Goal: Information Seeking & Learning: Learn about a topic

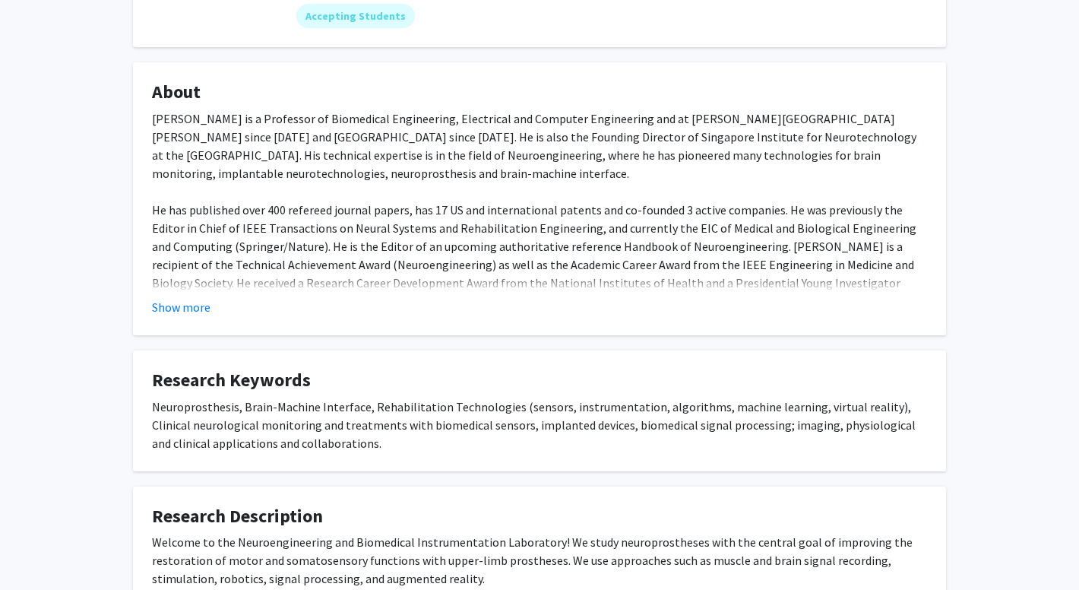
scroll to position [380, 0]
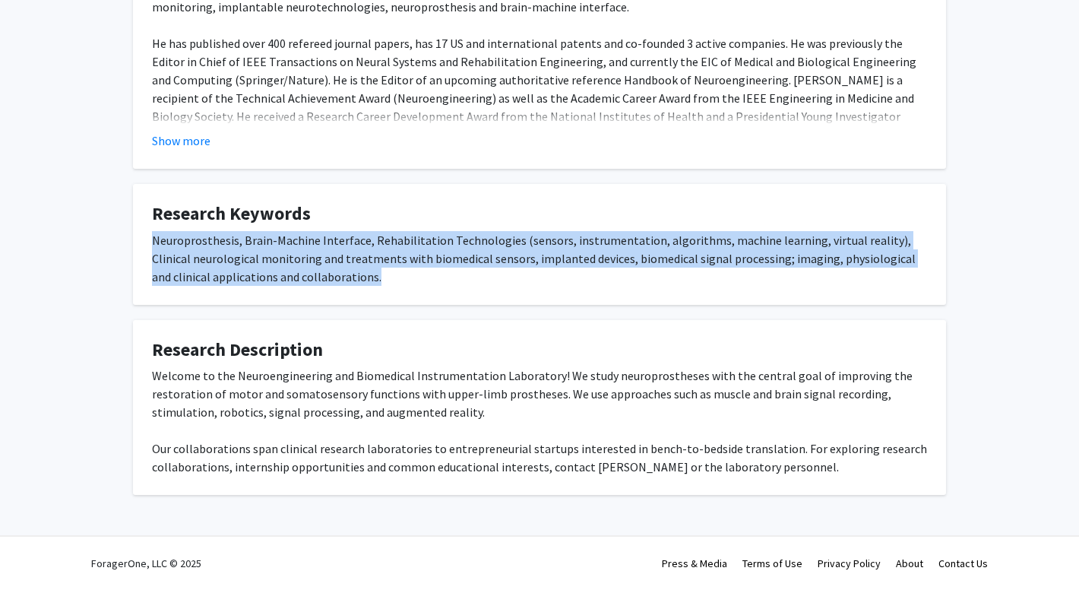
drag, startPoint x: 326, startPoint y: 283, endPoint x: 155, endPoint y: 240, distance: 176.1
click at [155, 240] on div "Neuroprosthesis, Brain-Machine Interface, Rehabilitation Technologies (sensors,…" at bounding box center [539, 258] width 775 height 55
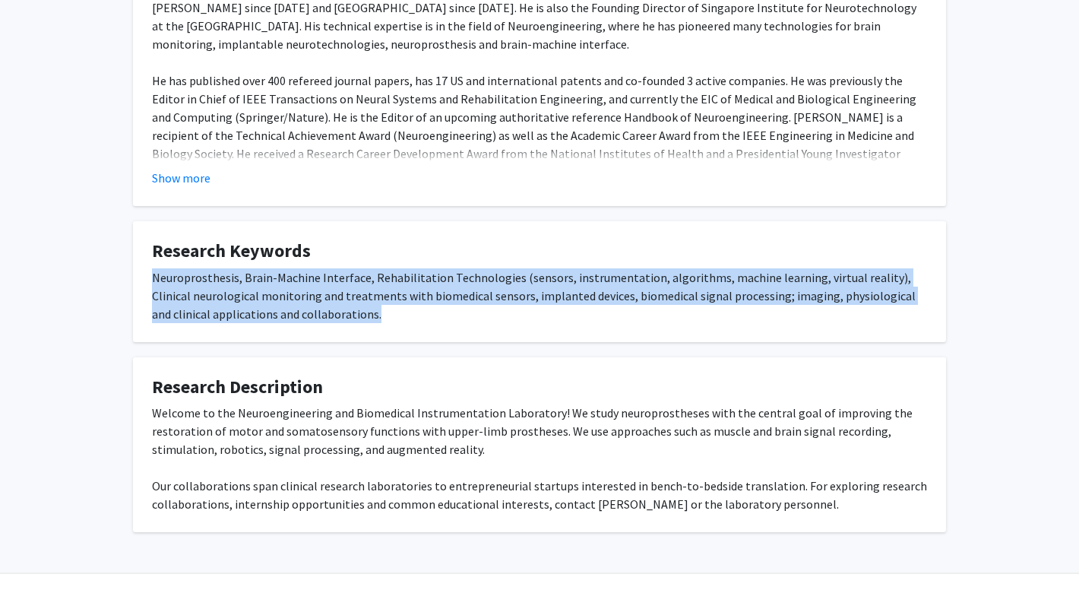
scroll to position [273, 0]
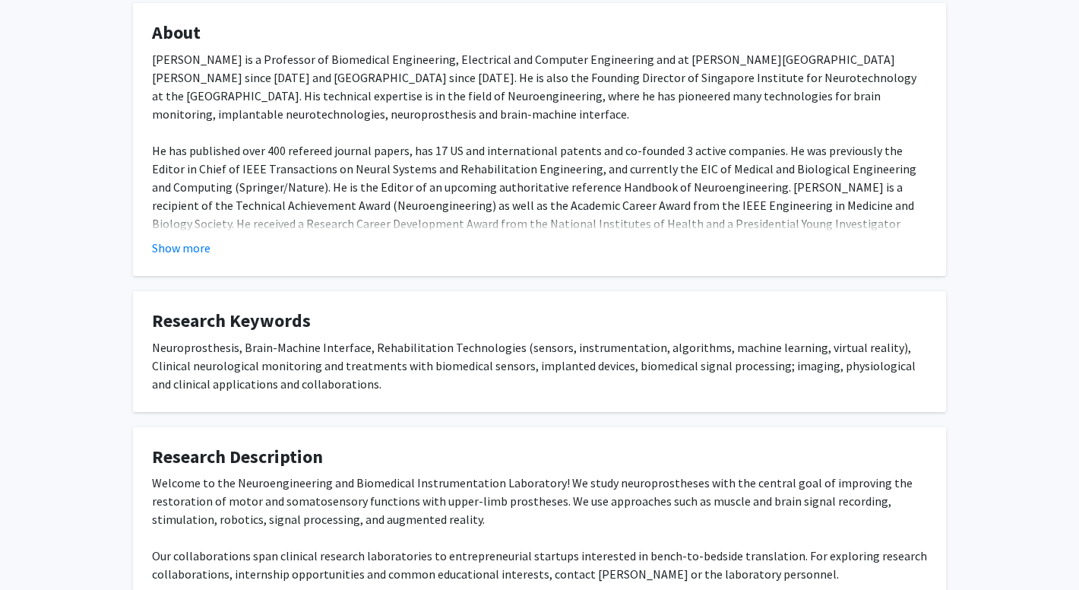
click at [252, 168] on div "Dr. Nitish Thakor is a Professor of Biomedical Engineering, Electrical and Comp…" at bounding box center [539, 159] width 775 height 219
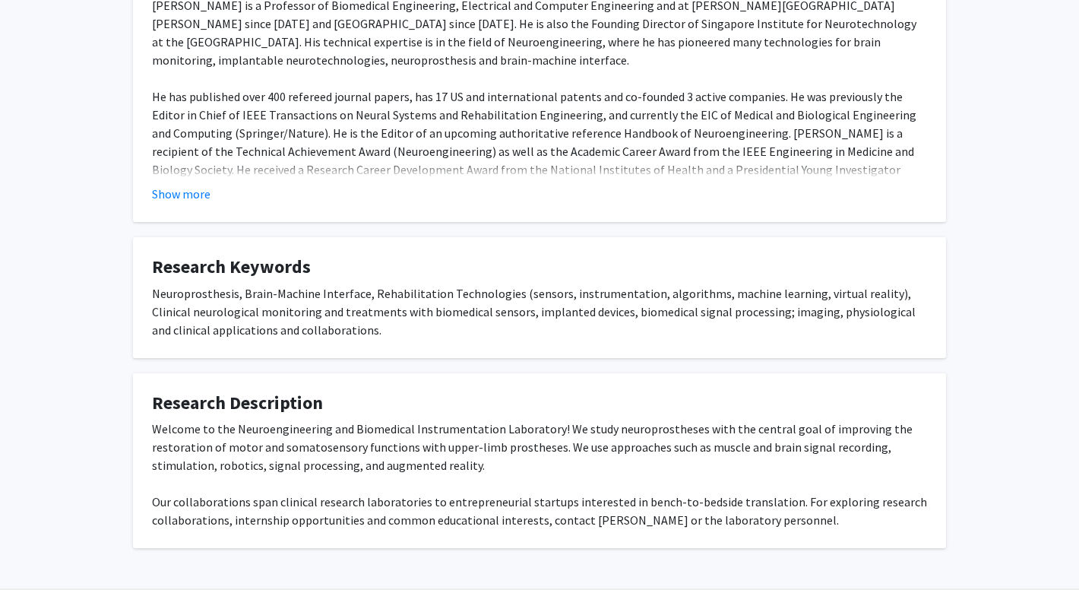
scroll to position [380, 0]
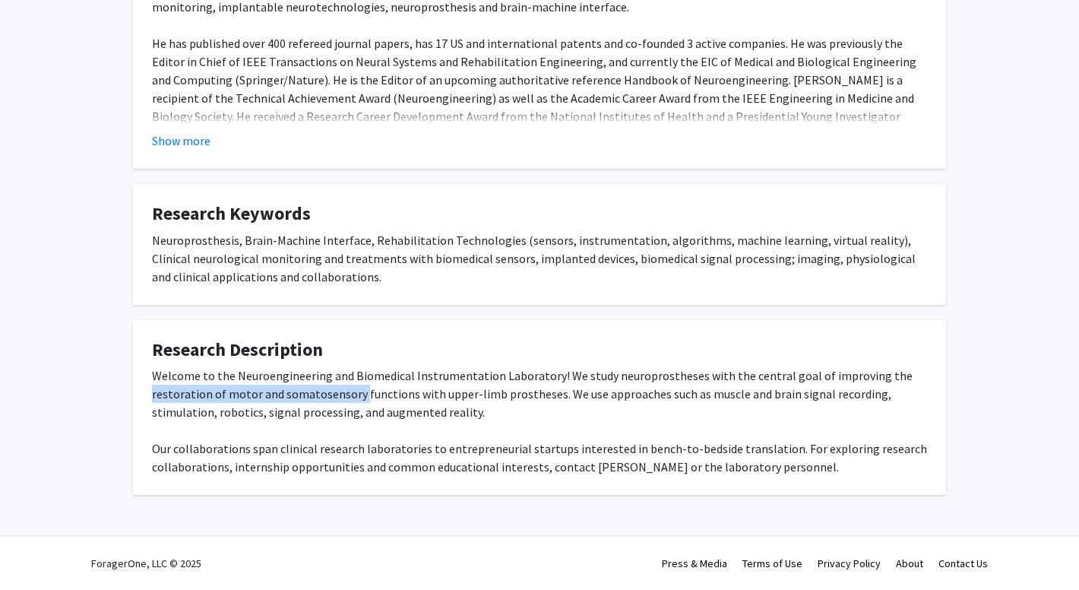
drag, startPoint x: 357, startPoint y: 397, endPoint x: 145, endPoint y: 395, distance: 212.0
click at [145, 395] on fg-card "Research Description Welcome to the Neuroengineering and Biomedical Instrumenta…" at bounding box center [539, 407] width 813 height 175
click at [406, 400] on div "Welcome to the Neuroengineering and Biomedical Instrumentation Laboratory! We s…" at bounding box center [539, 420] width 775 height 109
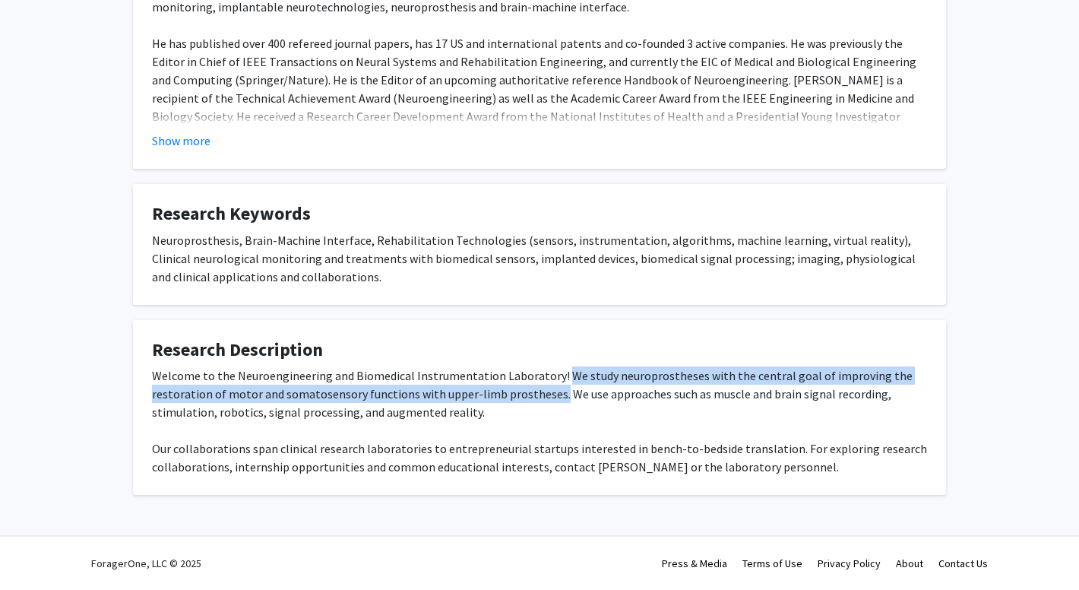
drag, startPoint x: 552, startPoint y: 397, endPoint x: 557, endPoint y: 369, distance: 28.6
click at [557, 369] on div "Welcome to the Neuroengineering and Biomedical Instrumentation Laboratory! We s…" at bounding box center [539, 420] width 775 height 109
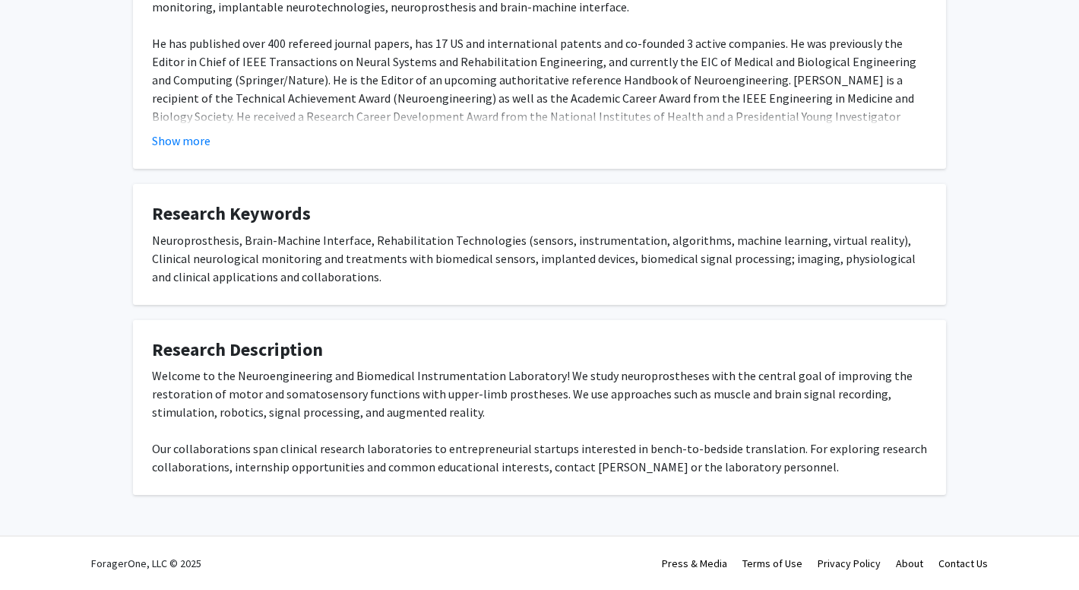
click at [599, 419] on div "Welcome to the Neuroengineering and Biomedical Instrumentation Laboratory! We s…" at bounding box center [539, 420] width 775 height 109
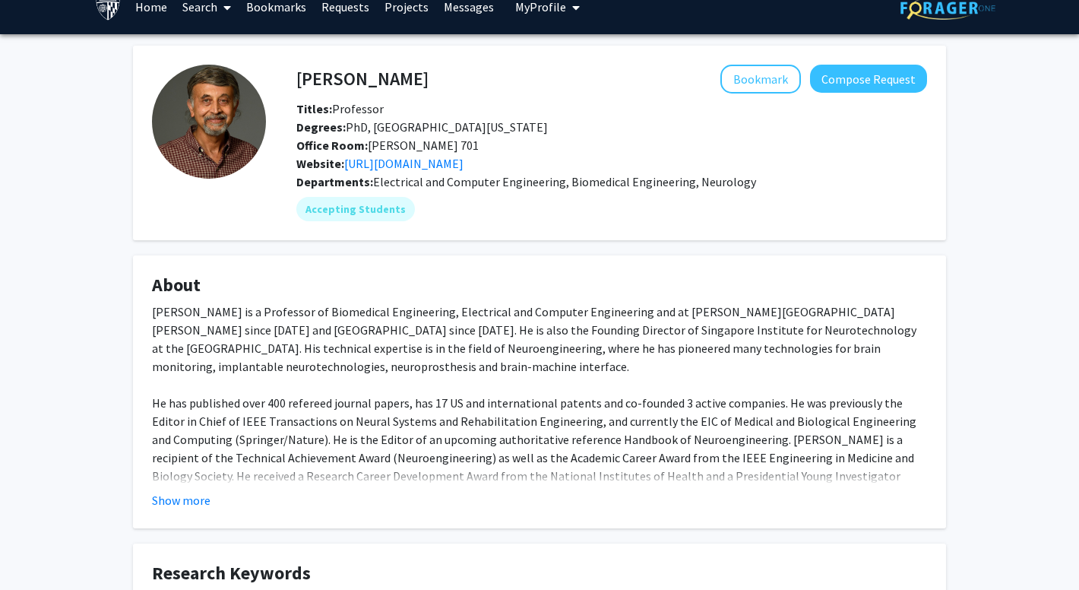
scroll to position [0, 0]
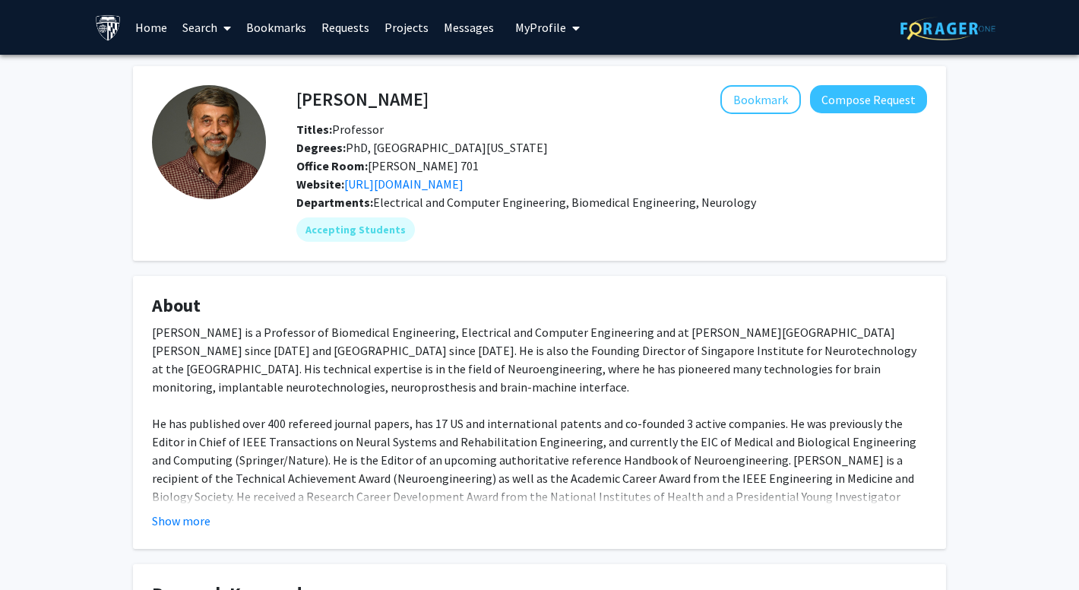
click at [117, 27] on img at bounding box center [108, 27] width 27 height 27
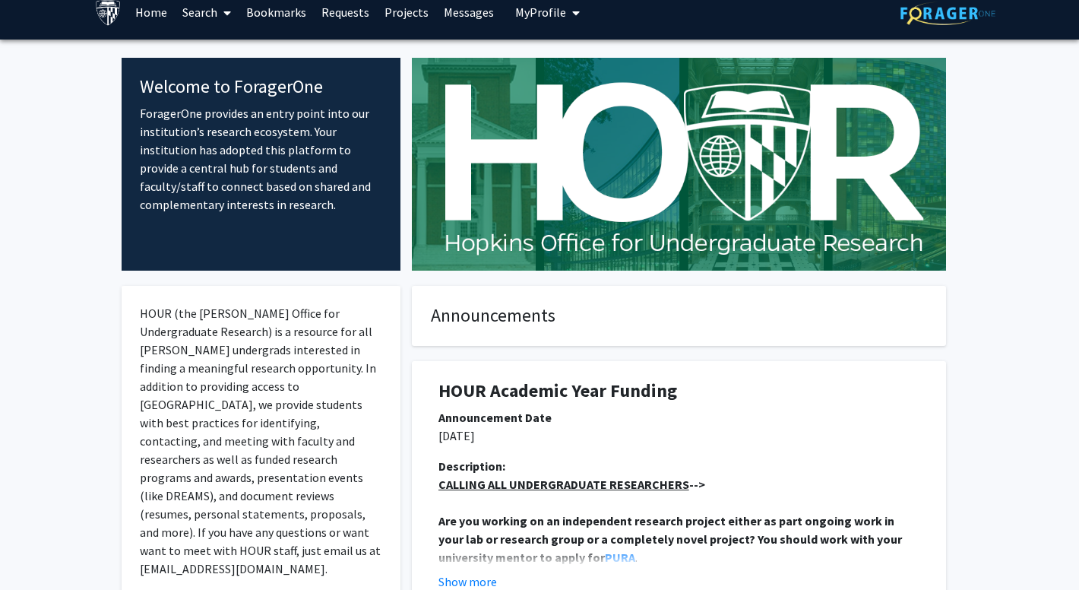
scroll to position [17, 0]
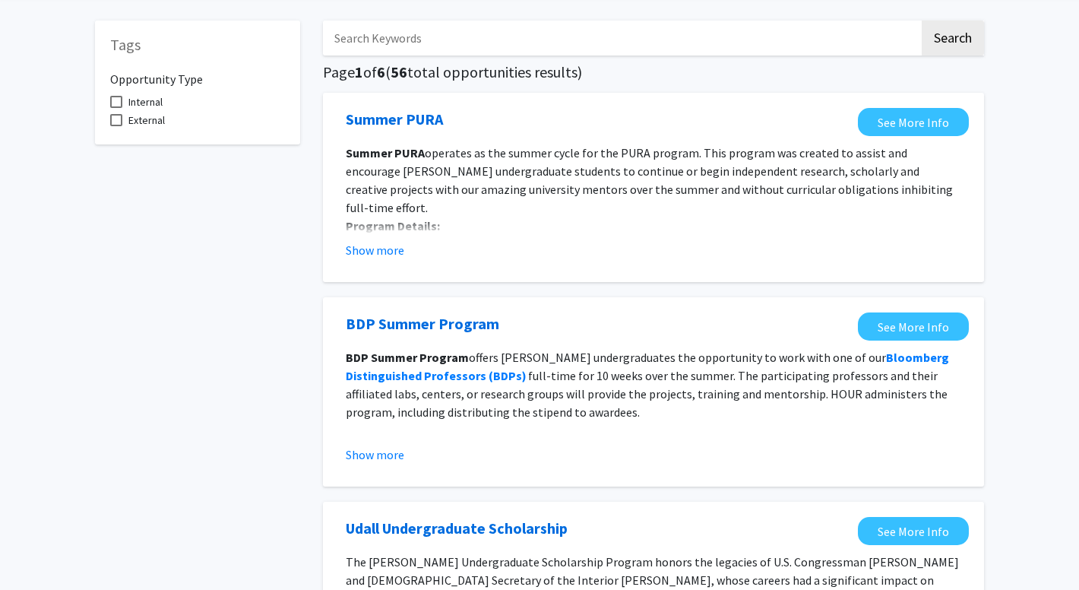
scroll to position [11, 0]
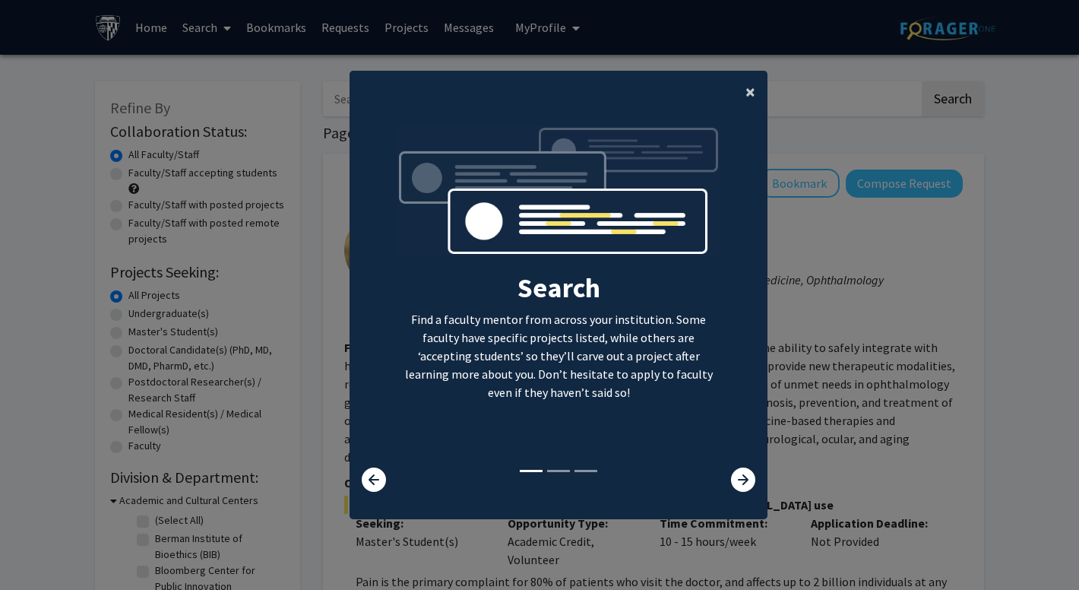
click at [749, 91] on span "×" at bounding box center [750, 92] width 10 height 24
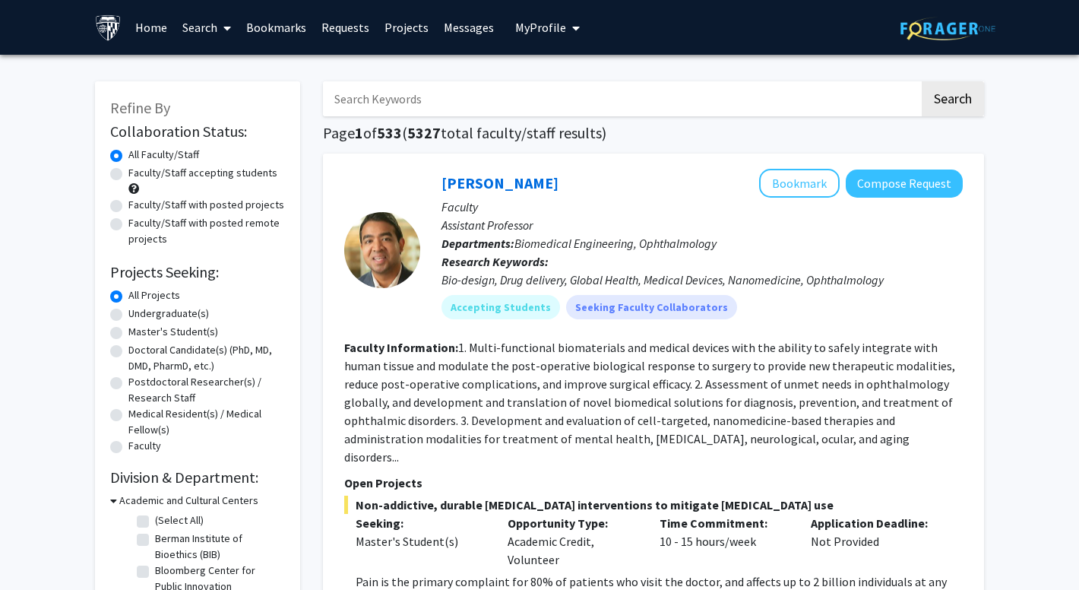
click at [169, 328] on label "Master's Student(s)" at bounding box center [173, 332] width 90 height 16
click at [138, 328] on input "Master's Student(s)" at bounding box center [133, 329] width 10 height 10
radio input "true"
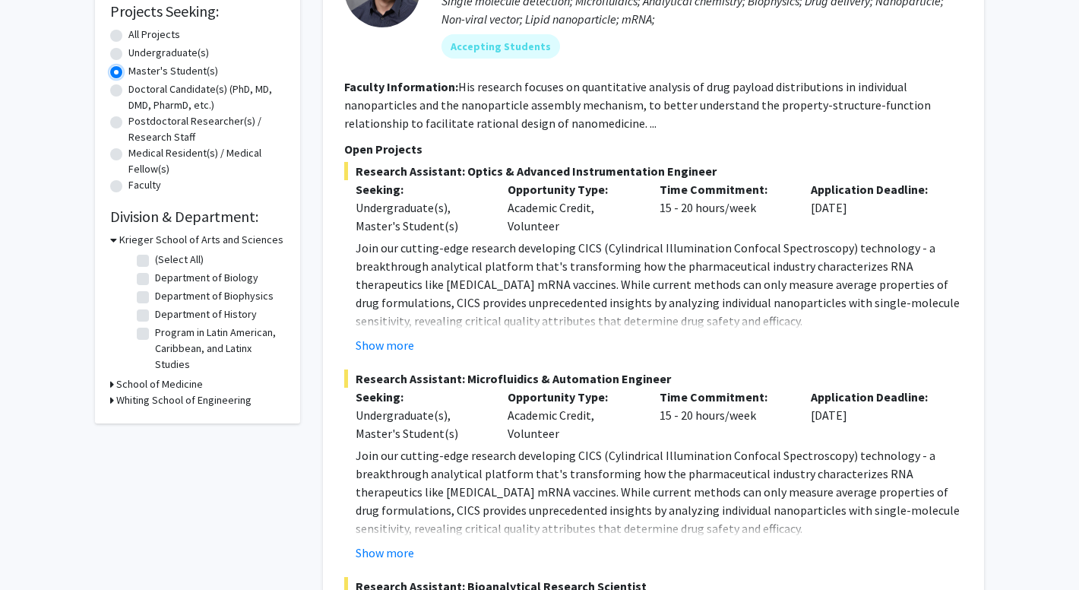
scroll to position [266, 0]
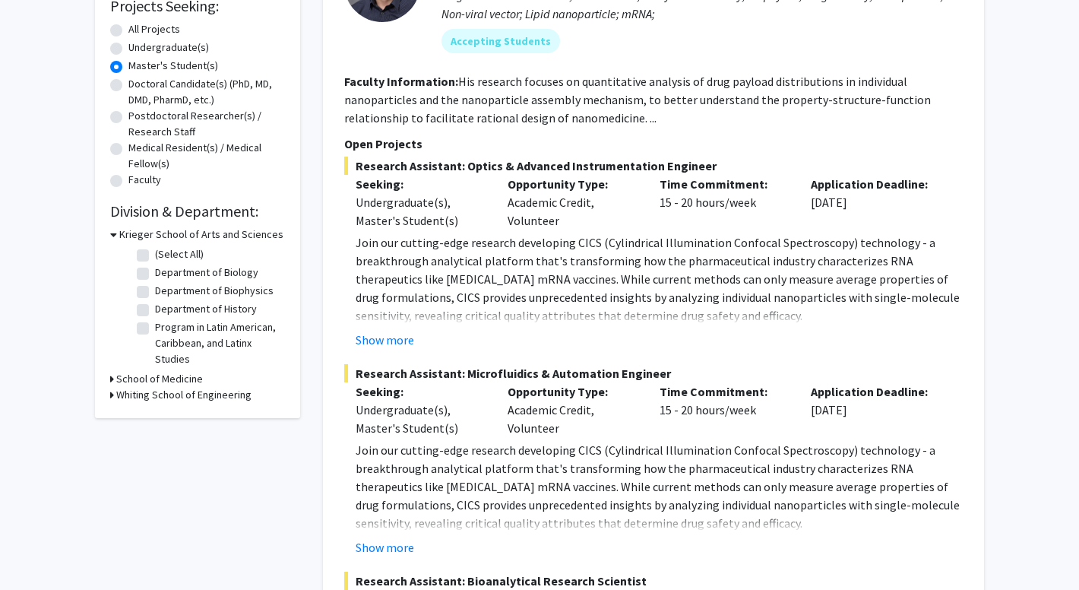
click at [142, 402] on h3 "Whiting School of Engineering" at bounding box center [183, 395] width 135 height 16
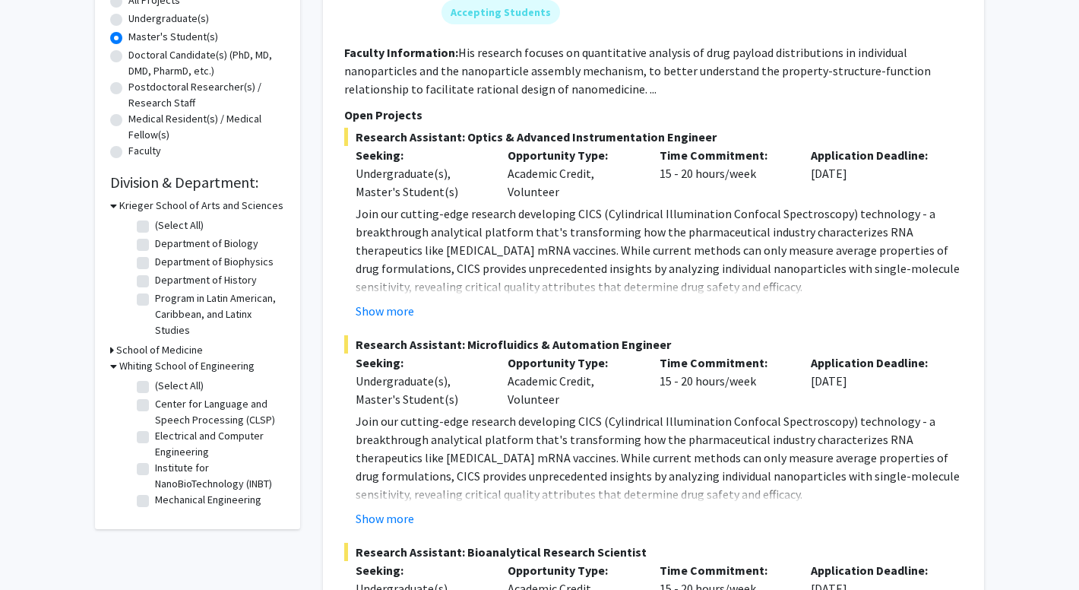
scroll to position [305, 0]
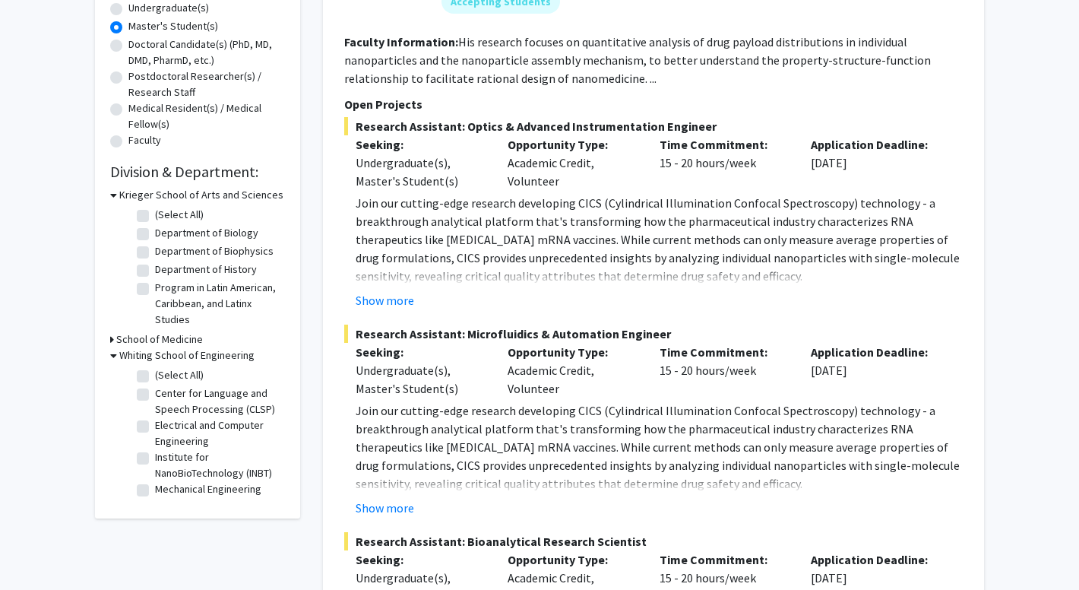
click at [166, 436] on label "Electrical and Computer Engineering" at bounding box center [218, 433] width 126 height 32
click at [165, 427] on input "Electrical and Computer Engineering" at bounding box center [160, 422] width 10 height 10
checkbox input "true"
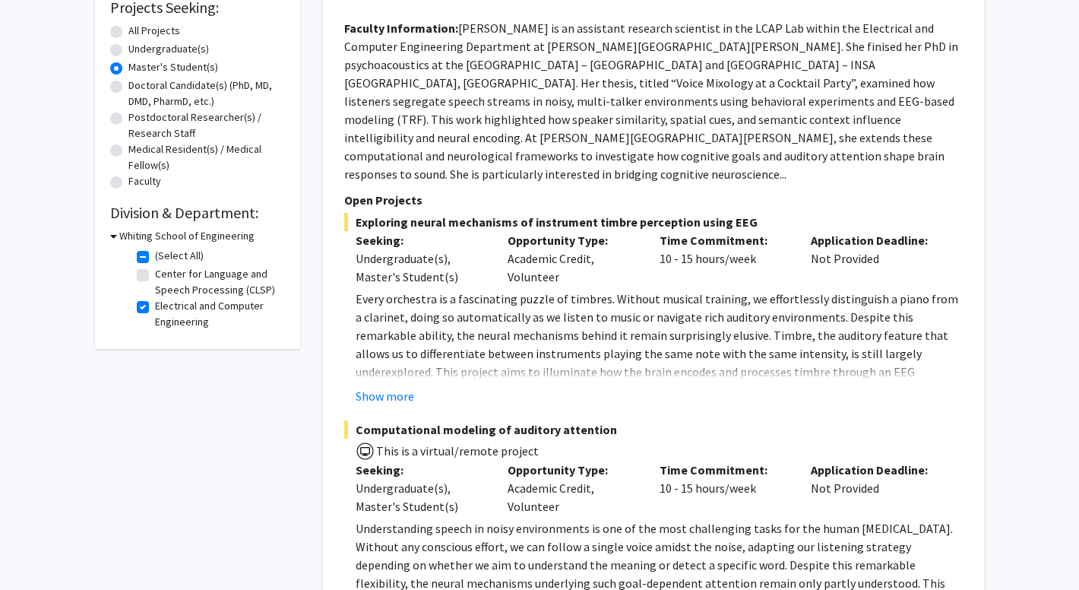
scroll to position [195, 0]
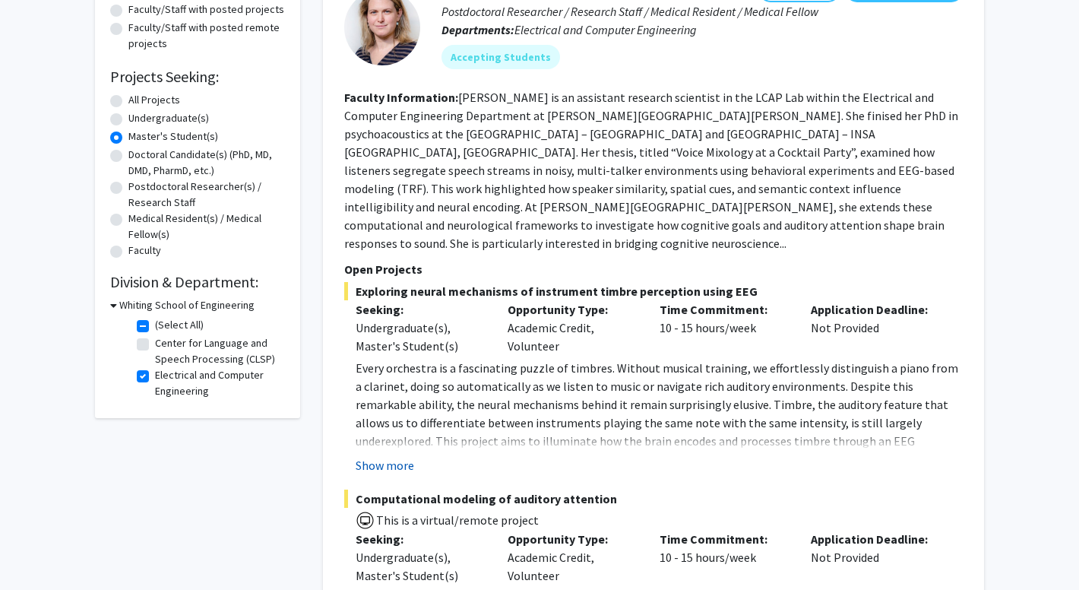
click at [394, 456] on button "Show more" at bounding box center [385, 465] width 58 height 18
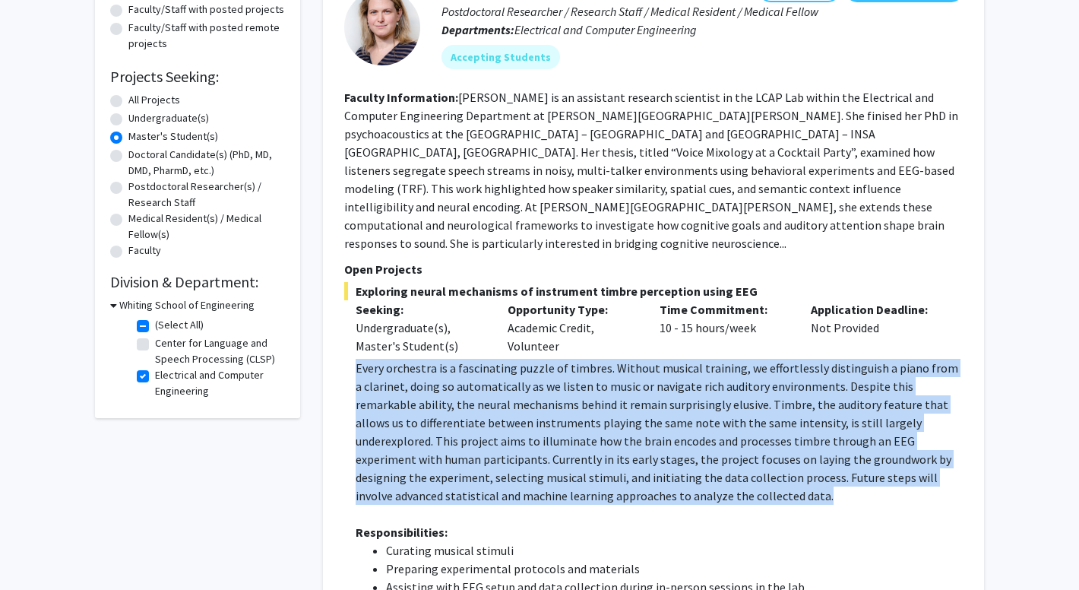
drag, startPoint x: 352, startPoint y: 334, endPoint x: 675, endPoint y: 453, distance: 344.9
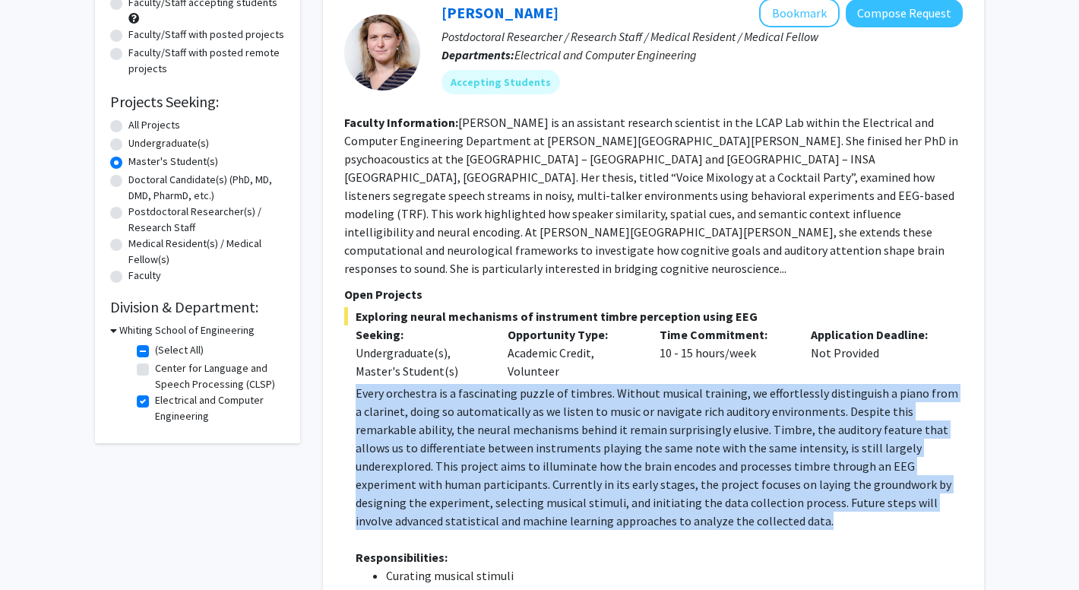
scroll to position [166, 0]
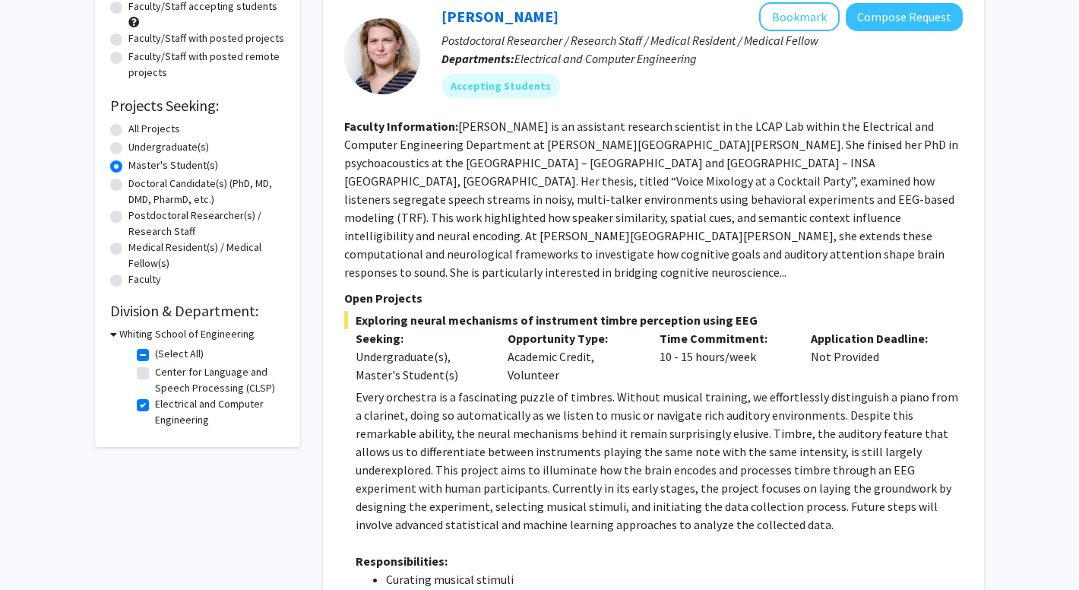
click at [662, 118] on section "Faculty Information: [PERSON_NAME] is an assistant research scientist in the LC…" at bounding box center [653, 199] width 618 height 164
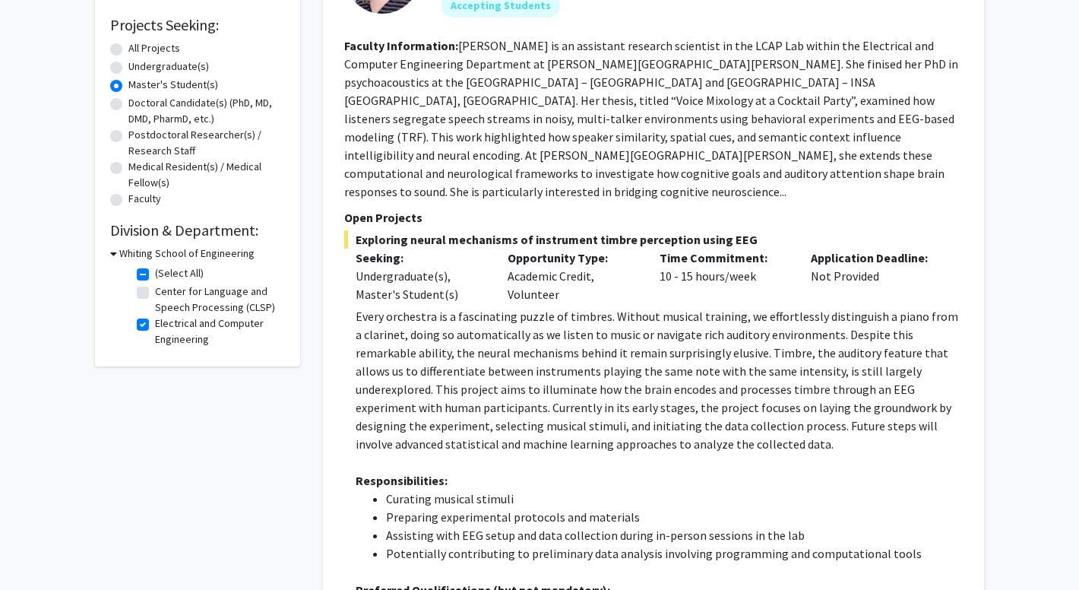
scroll to position [553, 0]
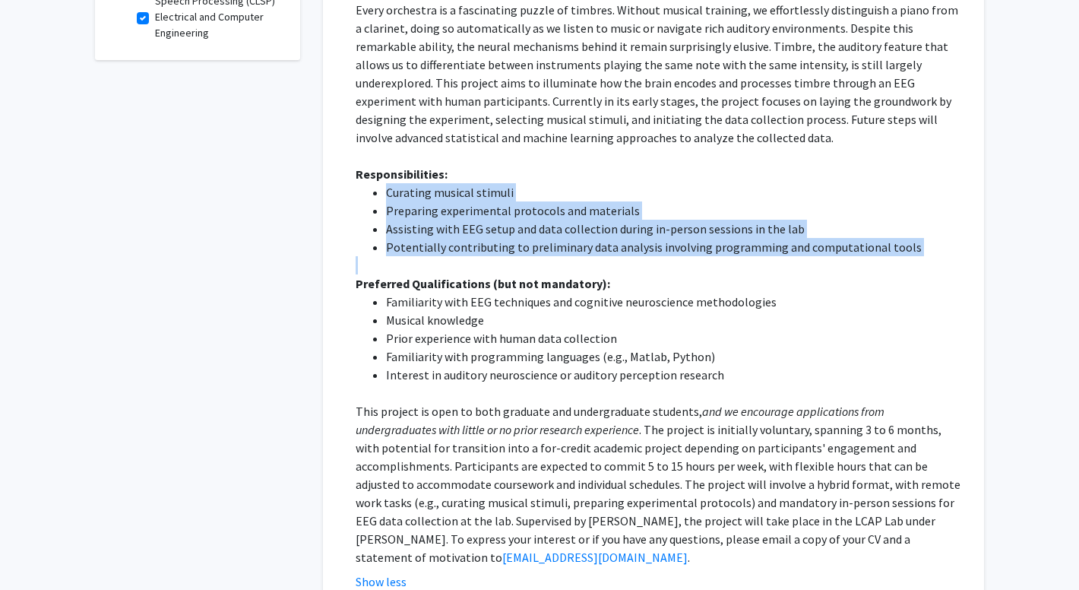
drag, startPoint x: 384, startPoint y: 154, endPoint x: 917, endPoint y: 232, distance: 539.0
click at [917, 232] on div "Every orchestra is a fascinating puzzle of timbres. Without musical training, w…" at bounding box center [659, 283] width 607 height 565
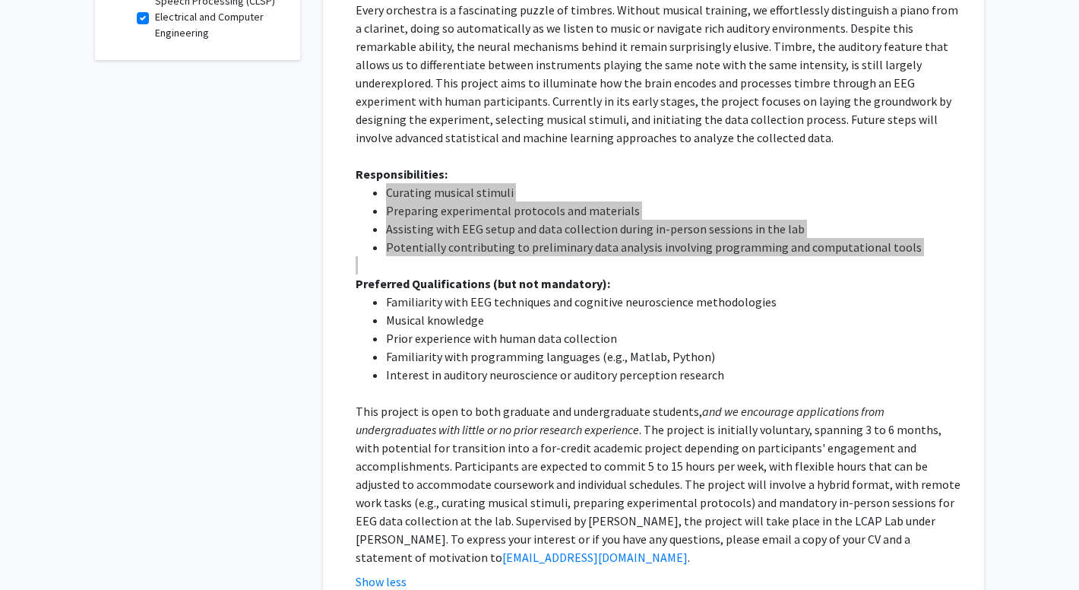
scroll to position [498, 0]
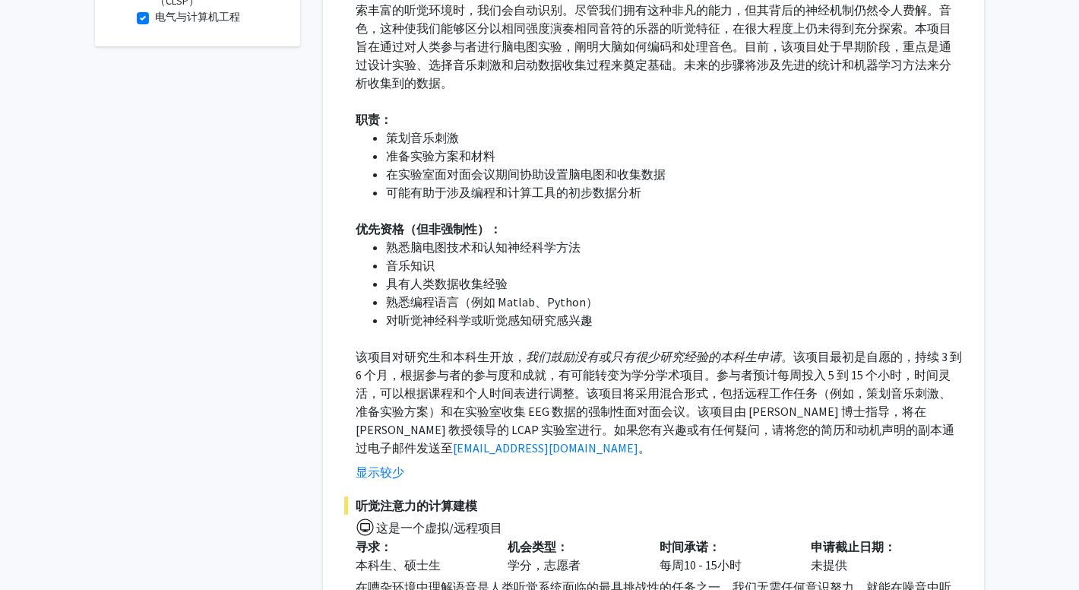
click at [641, 110] on p "职责：" at bounding box center [659, 119] width 607 height 18
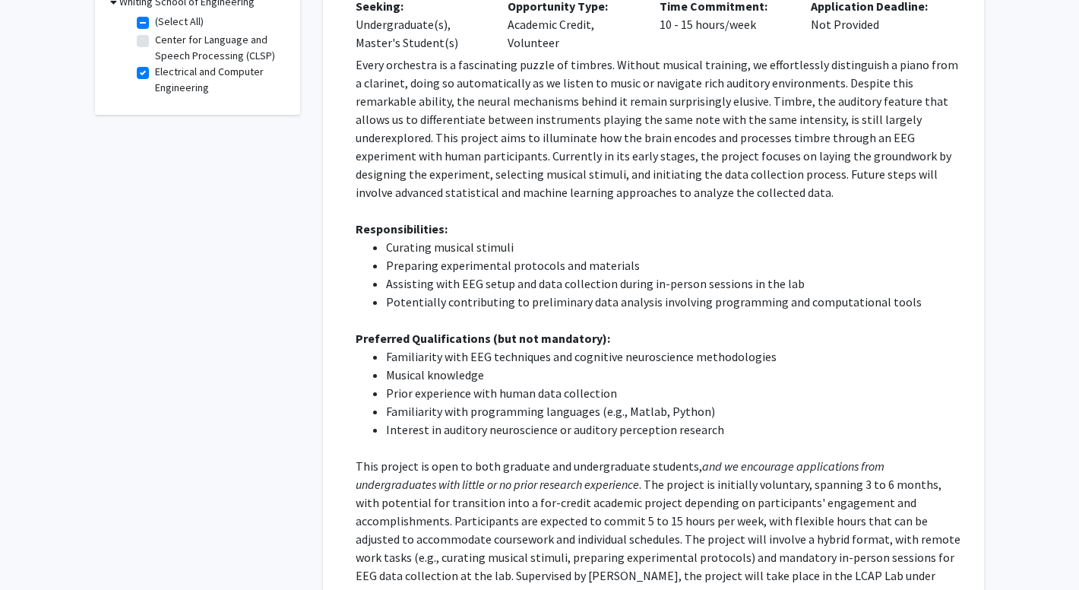
scroll to position [553, 0]
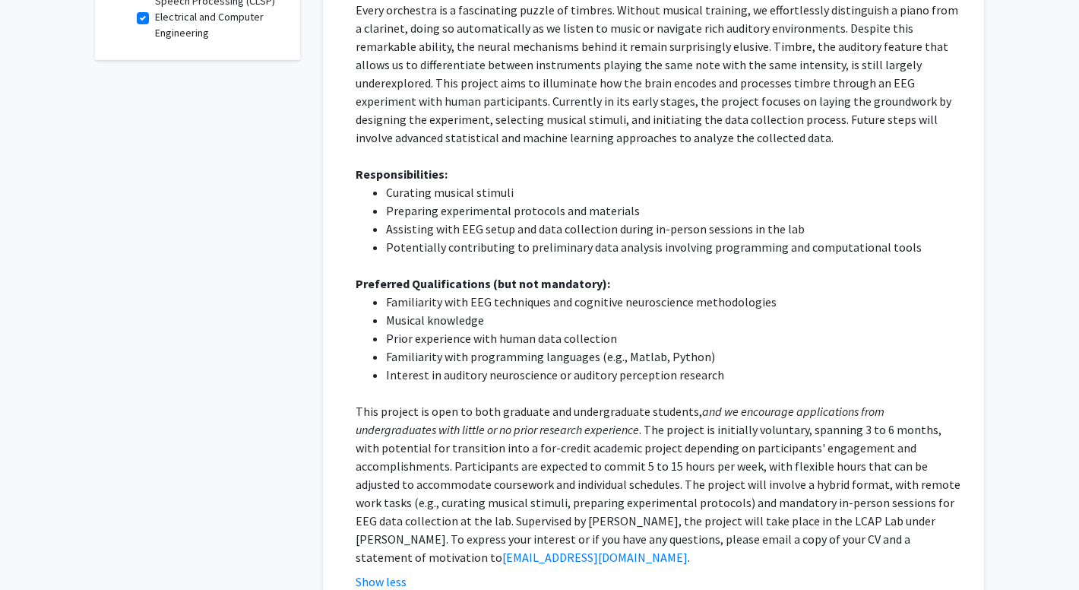
click at [577, 292] on li "Familiarity with EEG techniques and cognitive neuroscience methodologies" at bounding box center [674, 301] width 577 height 18
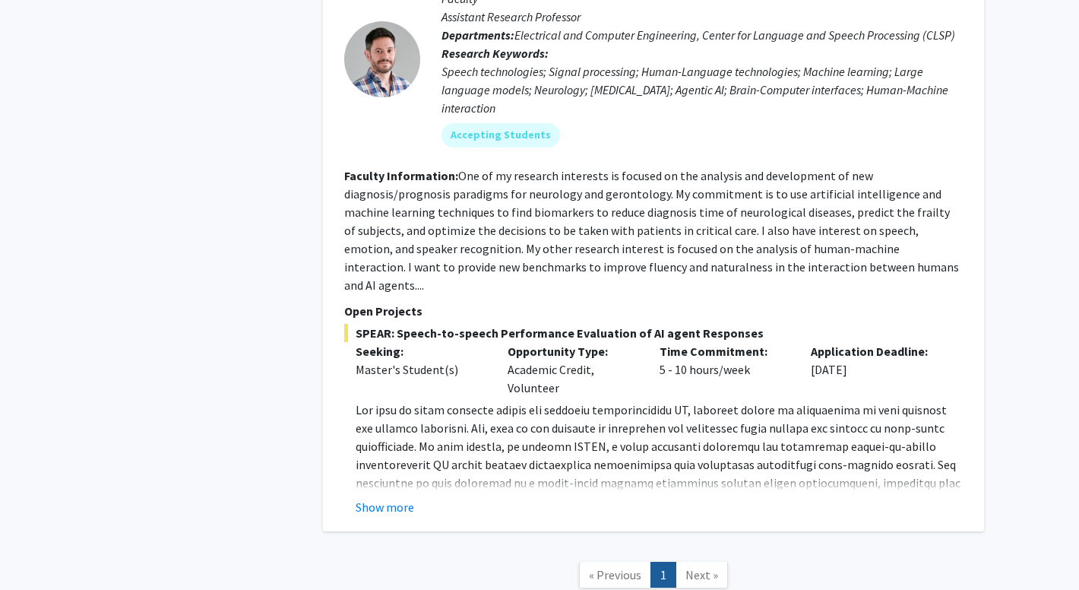
scroll to position [1453, 0]
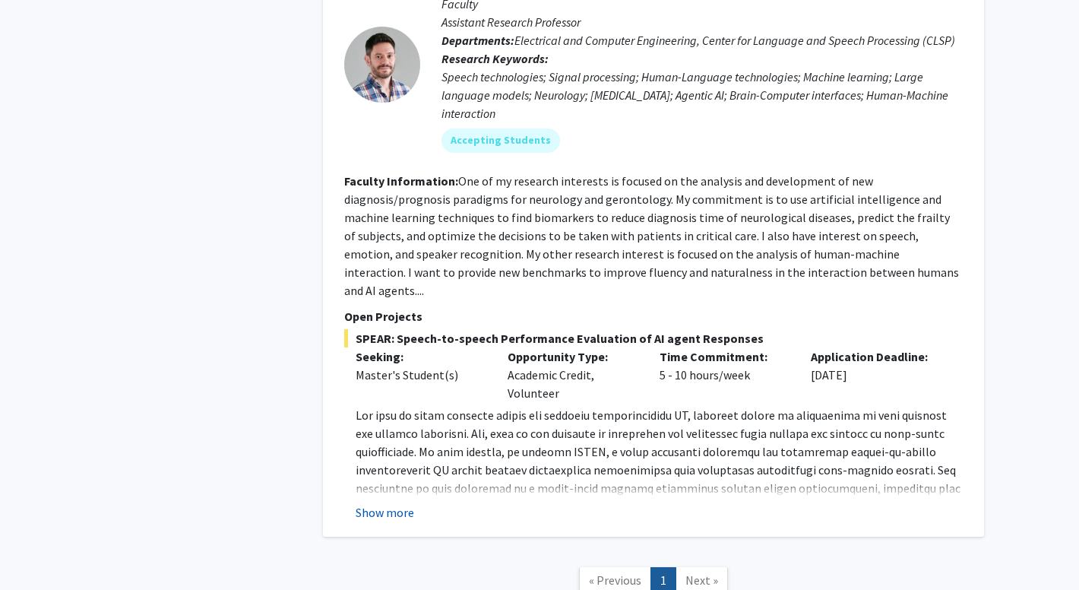
click at [394, 503] on button "Show more" at bounding box center [385, 512] width 58 height 18
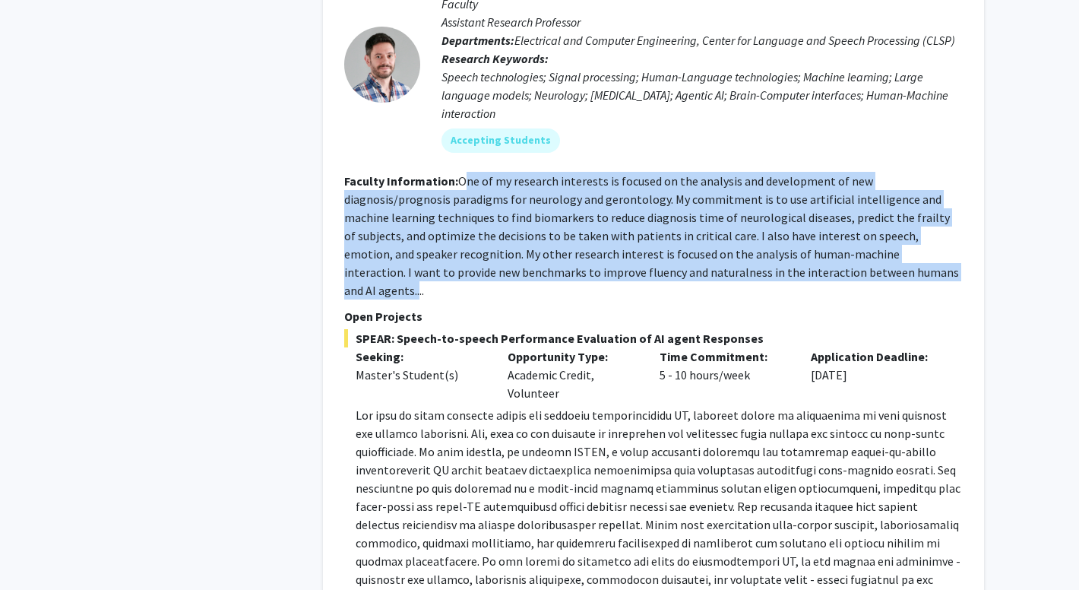
drag, startPoint x: 462, startPoint y: 124, endPoint x: 867, endPoint y: 217, distance: 415.6
click at [867, 217] on fg-read-more "One of my research interests is focused on the analysis and development of new …" at bounding box center [651, 235] width 615 height 125
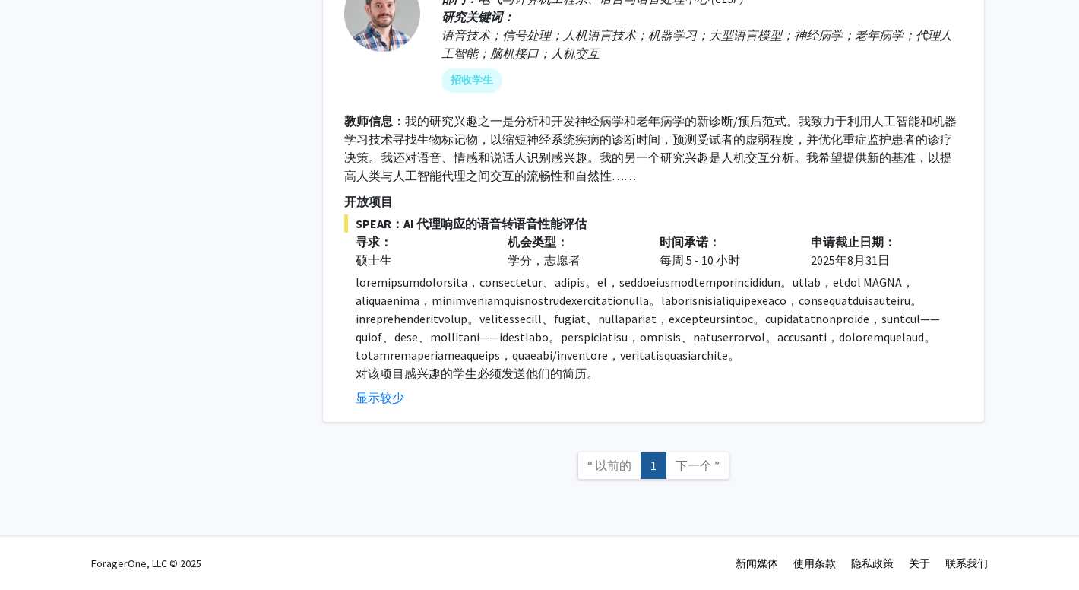
scroll to position [1367, 0]
click at [669, 192] on p "开放项目" at bounding box center [653, 201] width 618 height 18
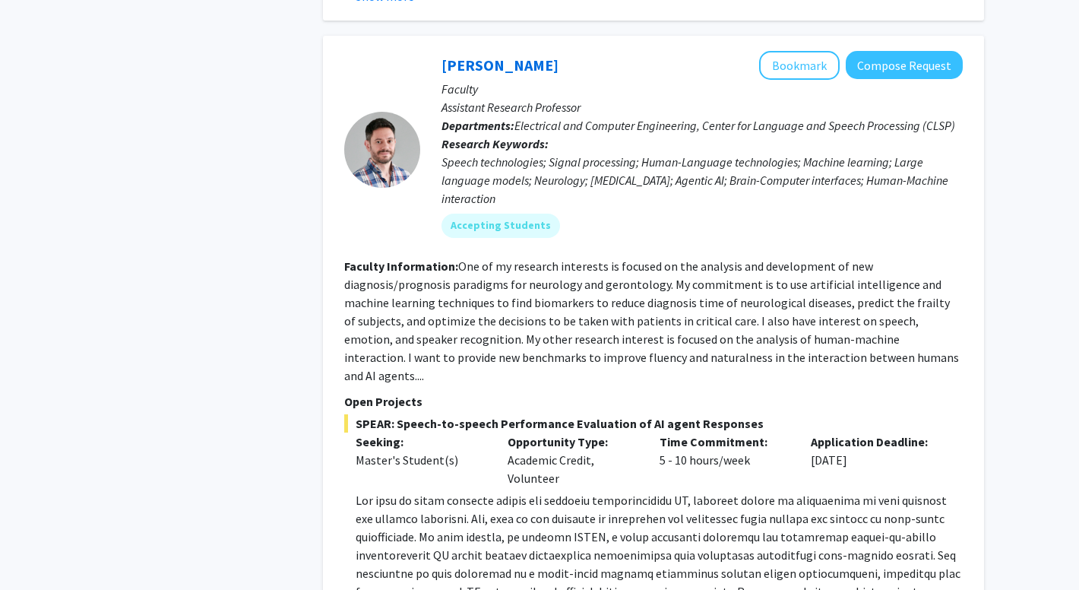
click at [589, 258] on fg-read-more "One of my research interests is focused on the analysis and development of new …" at bounding box center [651, 320] width 615 height 125
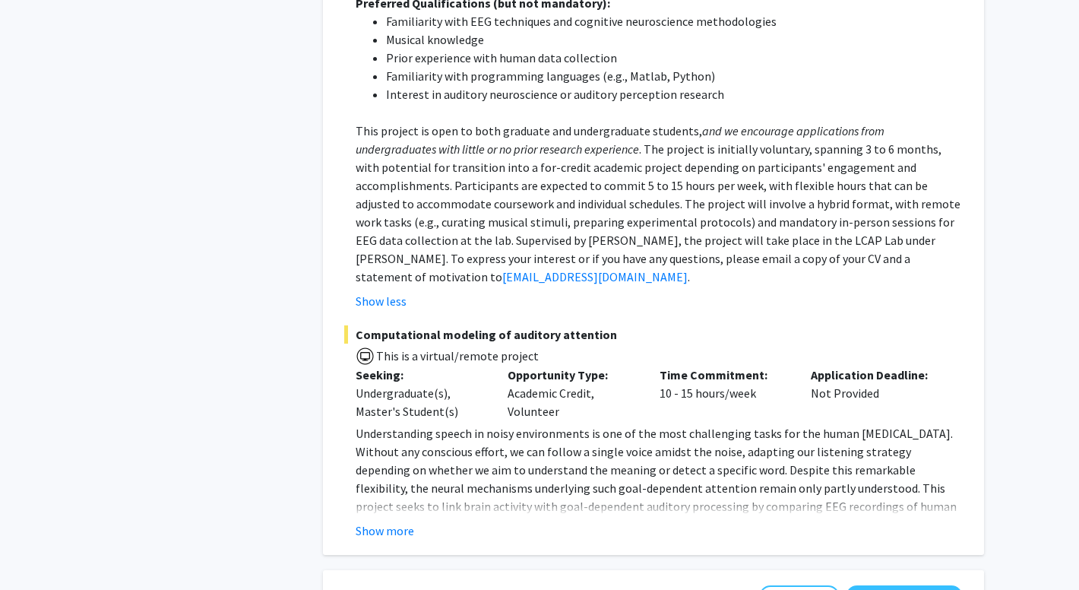
scroll to position [894, 0]
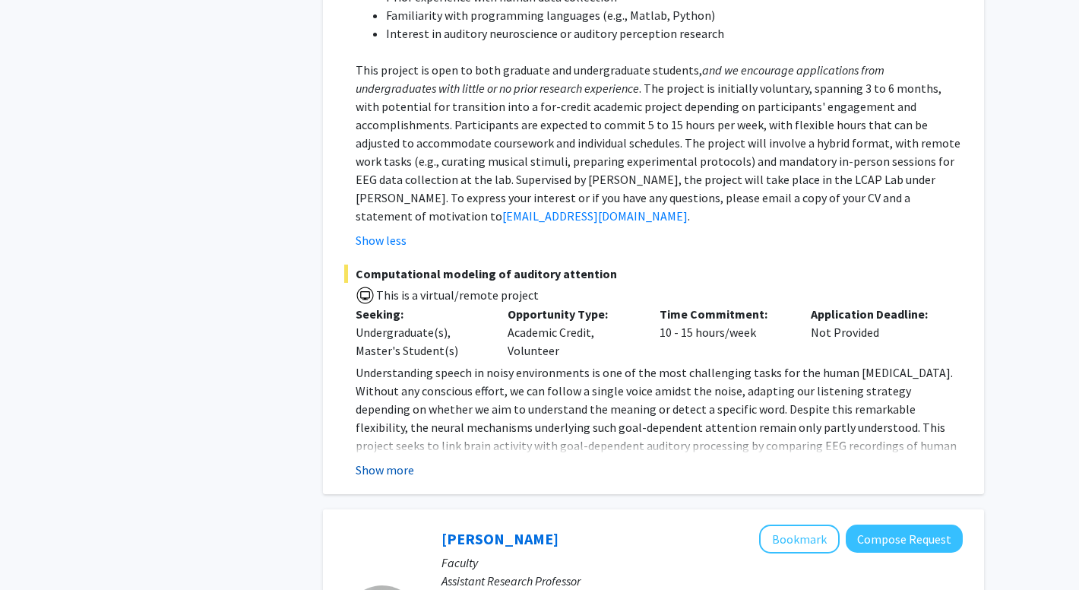
click at [379, 460] on button "Show more" at bounding box center [385, 469] width 58 height 18
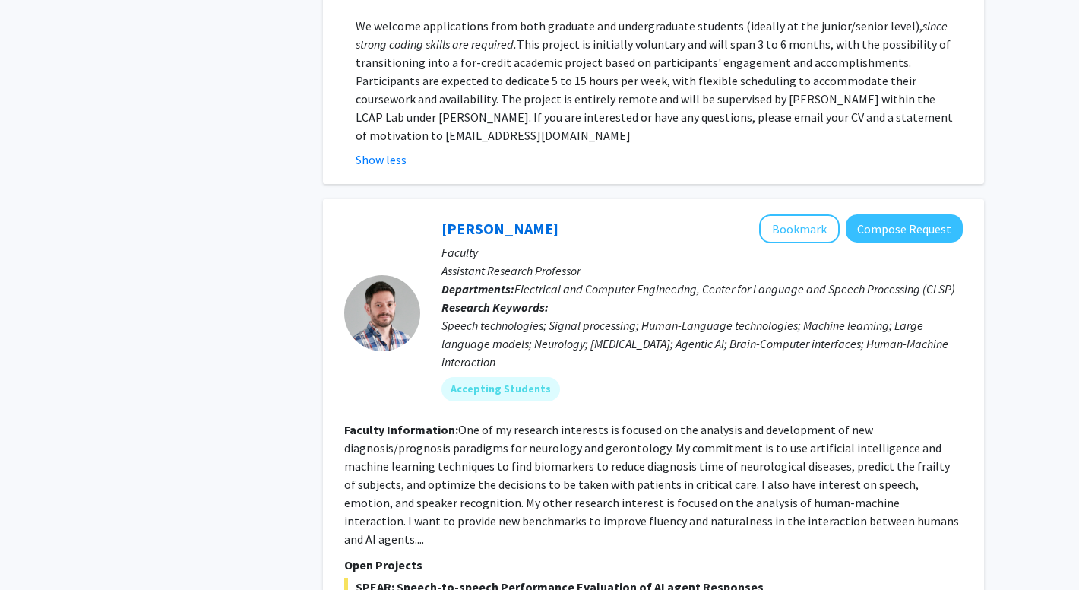
scroll to position [1611, 0]
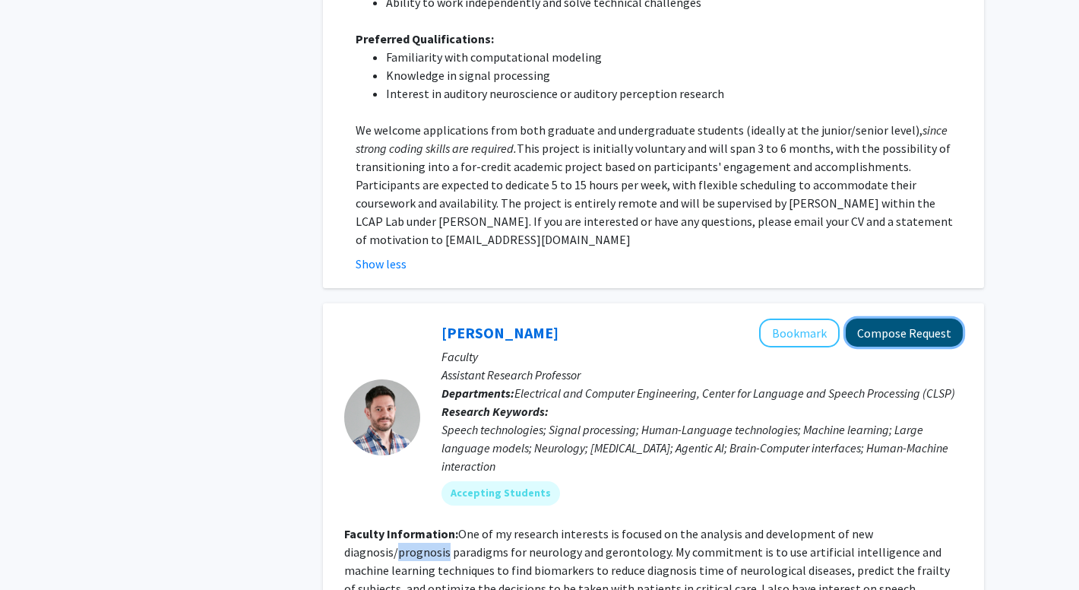
click at [902, 318] on button "Compose Request" at bounding box center [904, 332] width 117 height 28
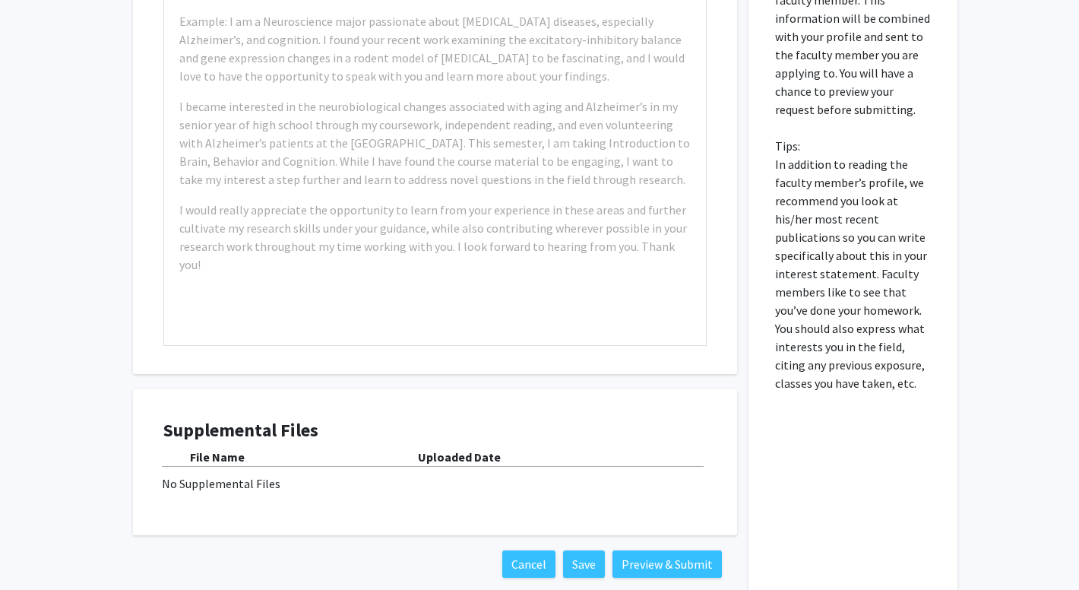
scroll to position [814, 0]
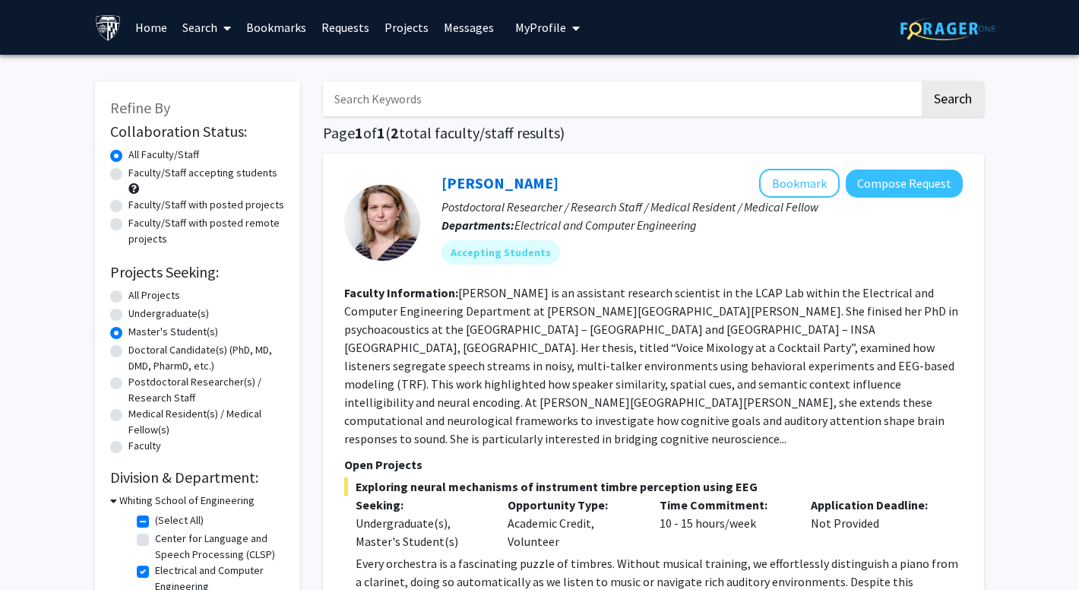
click at [546, 18] on button "My Profile" at bounding box center [548, 27] width 74 height 55
click at [593, 119] on link "Account Settings" at bounding box center [594, 118] width 137 height 18
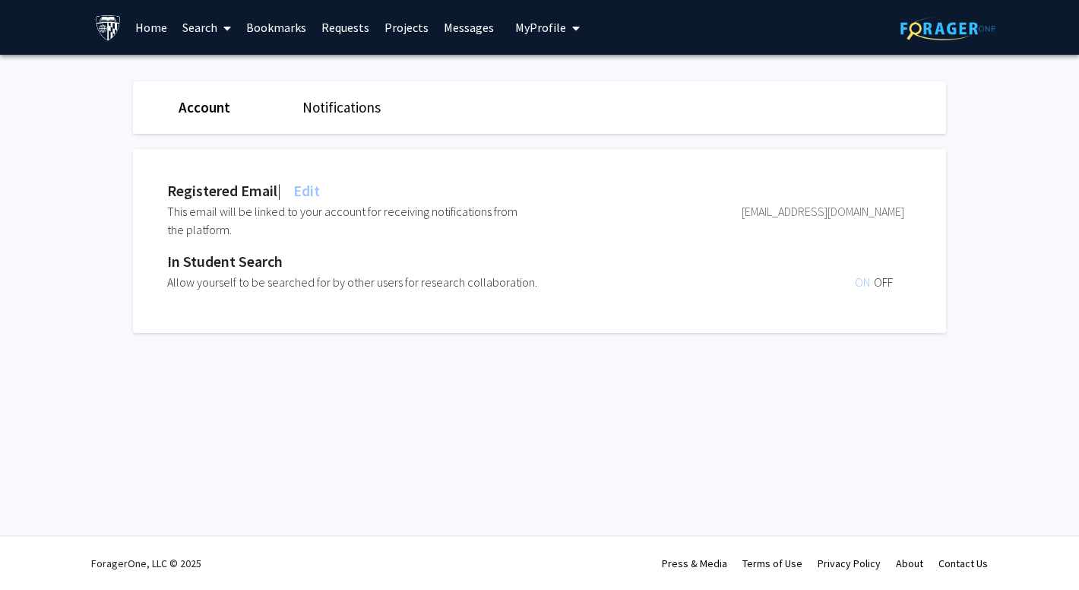
click at [342, 106] on link "Notifications" at bounding box center [341, 107] width 78 height 18
click at [207, 103] on link "Account" at bounding box center [204, 107] width 50 height 18
click at [539, 31] on span "My Profile" at bounding box center [540, 27] width 51 height 15
click at [413, 30] on link "Projects" at bounding box center [406, 27] width 59 height 53
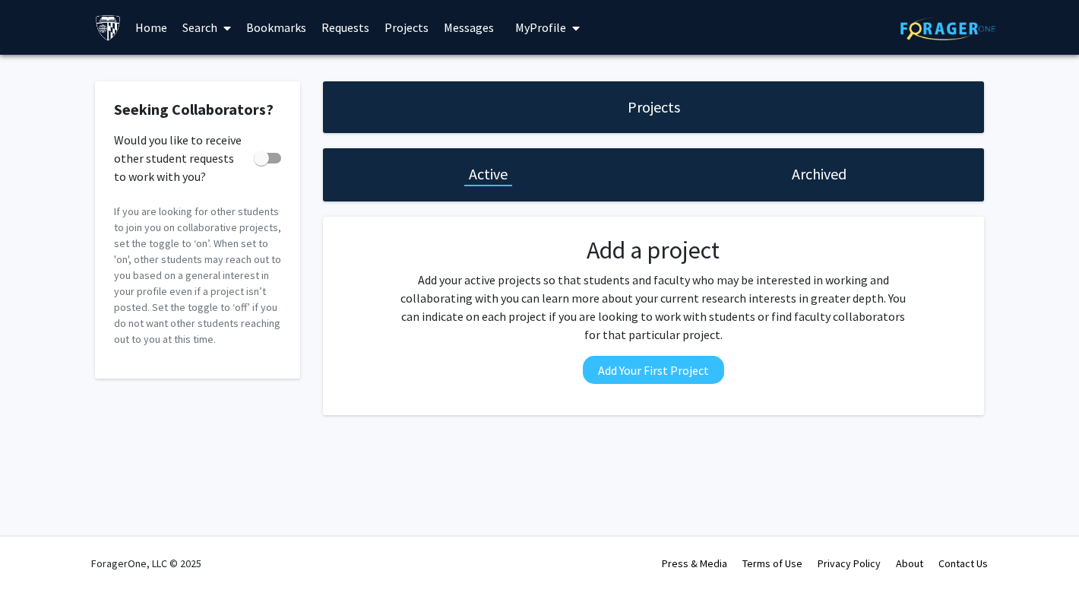
click at [359, 28] on link "Requests" at bounding box center [345, 27] width 63 height 53
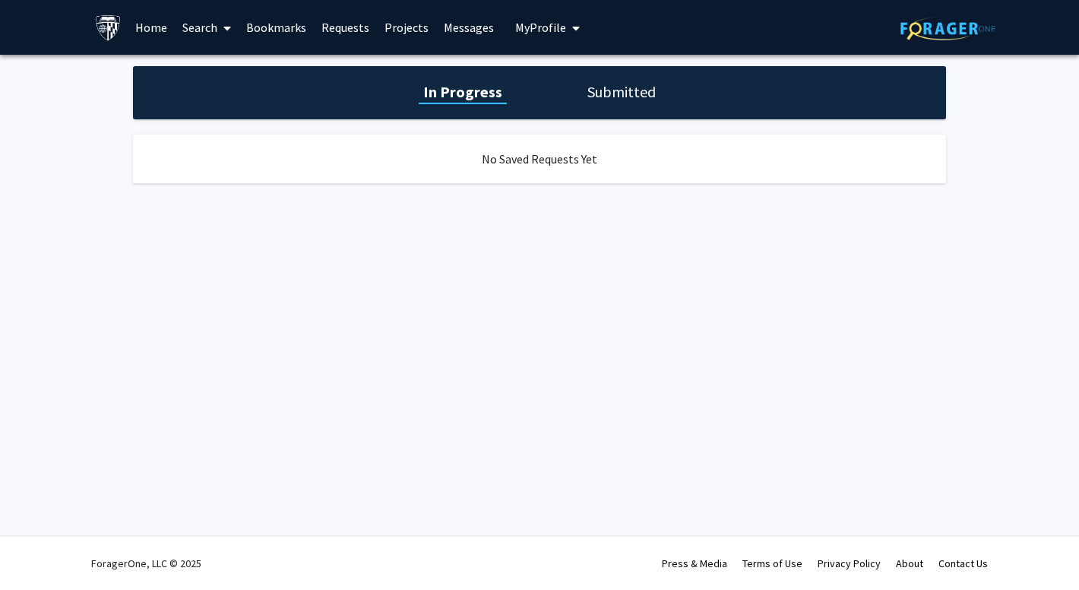
click at [258, 26] on link "Bookmarks" at bounding box center [276, 27] width 75 height 53
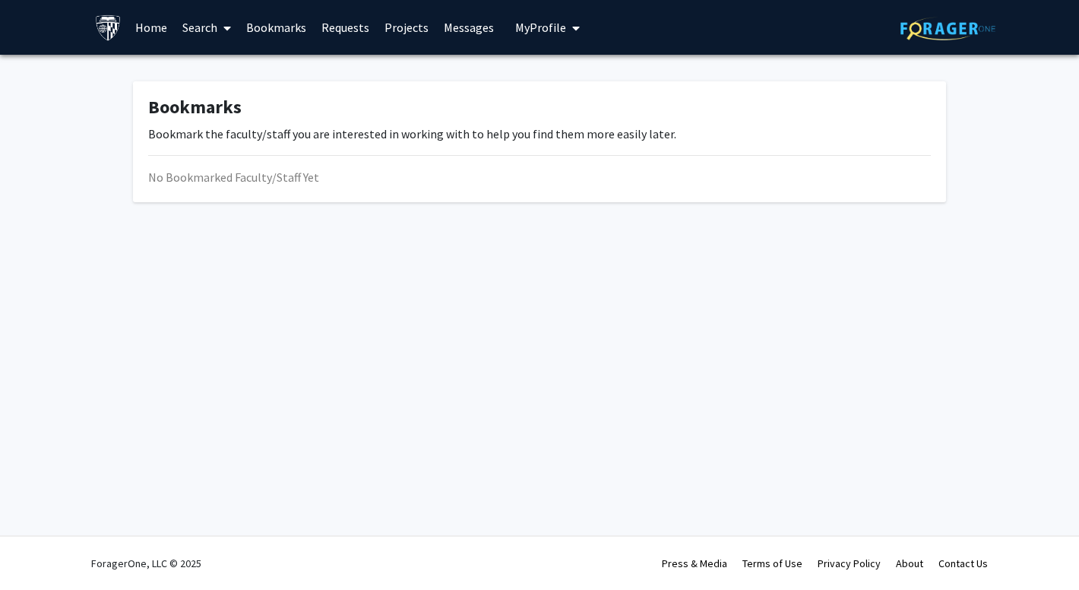
click at [206, 28] on link "Search" at bounding box center [207, 27] width 64 height 53
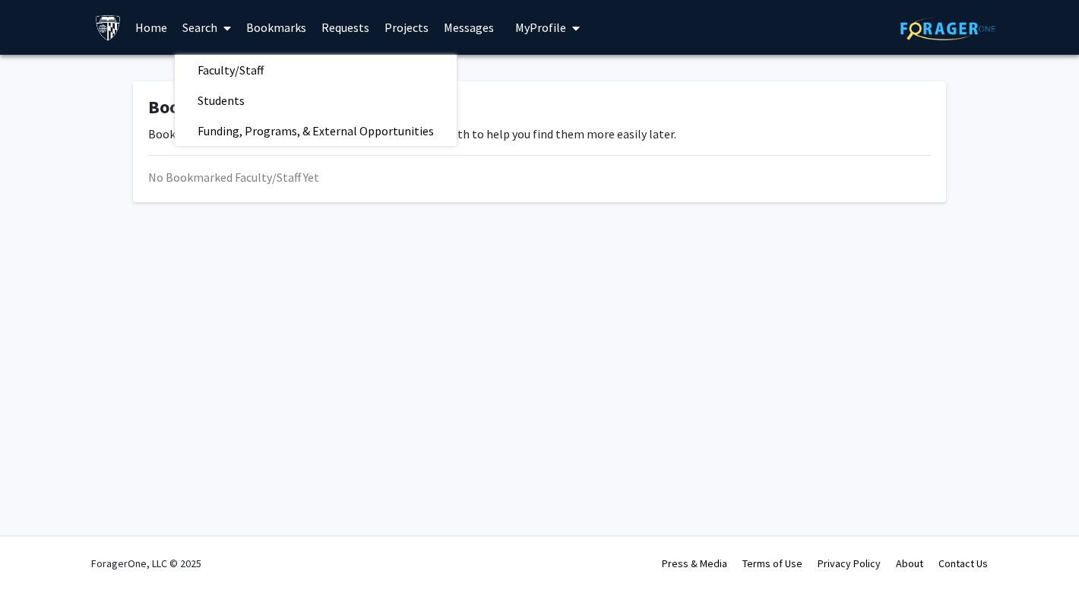
click at [141, 33] on link "Home" at bounding box center [151, 27] width 47 height 53
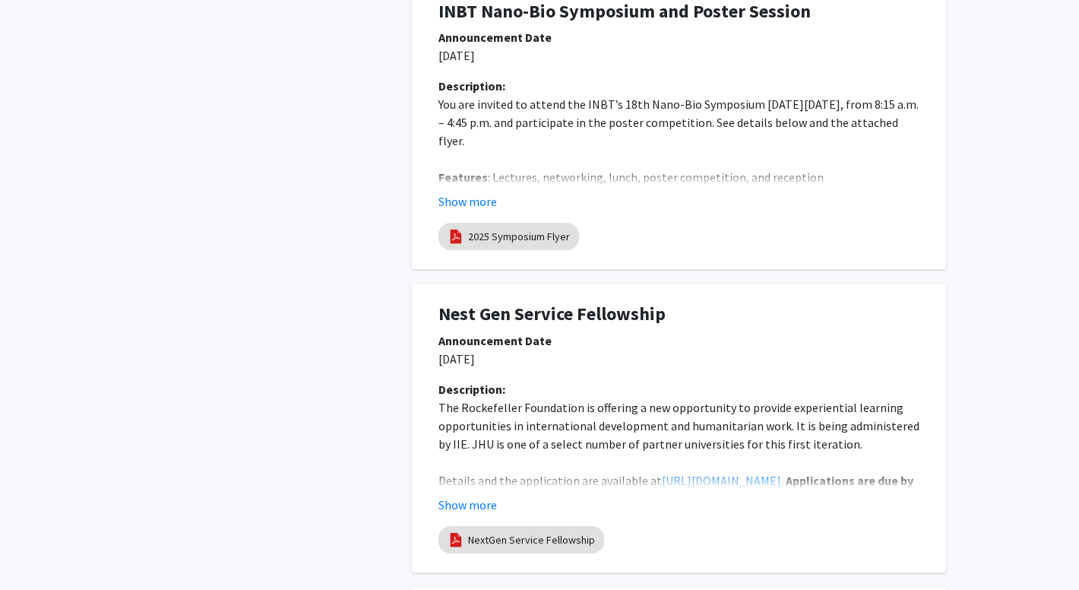
scroll to position [2842, 0]
